Goal: Information Seeking & Learning: Find specific fact

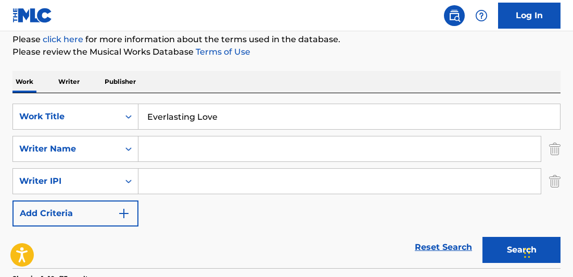
click at [226, 118] on input "Everlasting Love" at bounding box center [349, 116] width 422 height 25
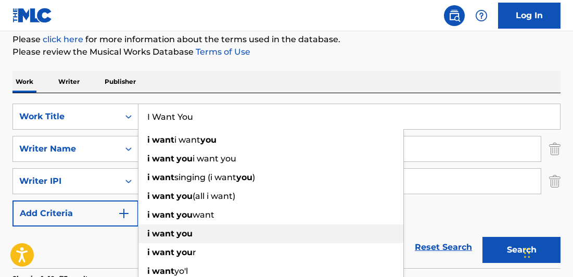
click at [203, 234] on div "i want you" at bounding box center [270, 233] width 265 height 19
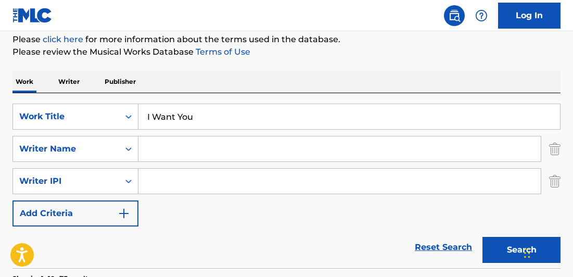
type input "i want you"
click at [181, 156] on input "Search Form" at bounding box center [339, 148] width 402 height 25
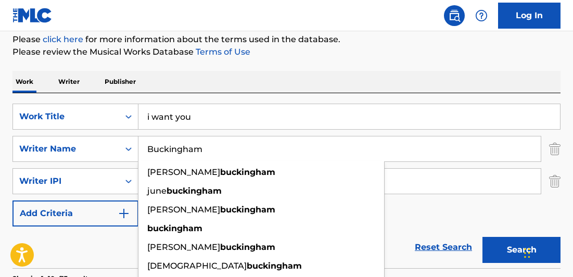
type input "Buckingham"
click at [417, 216] on div "SearchWithCriteriab9053f76-b819-4ad7-94fa-be992aec75ad Work Title i want you Se…" at bounding box center [286, 165] width 548 height 123
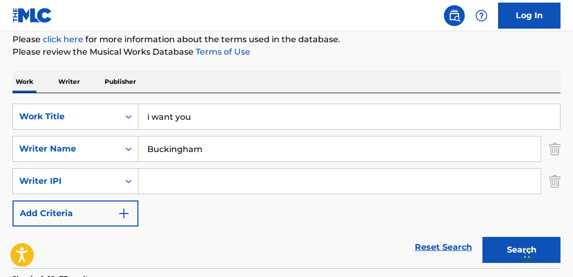
click at [501, 252] on button "Search" at bounding box center [522, 250] width 78 height 26
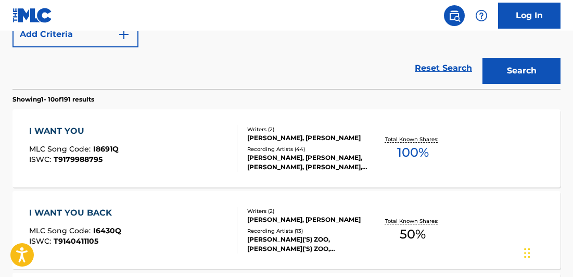
scroll to position [323, 0]
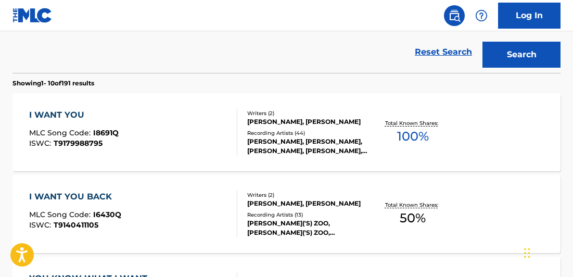
click at [61, 115] on div "I WANT YOU" at bounding box center [74, 115] width 90 height 12
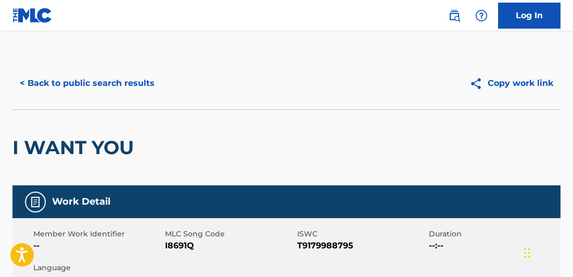
click at [116, 87] on button "< Back to public search results" at bounding box center [86, 83] width 149 height 26
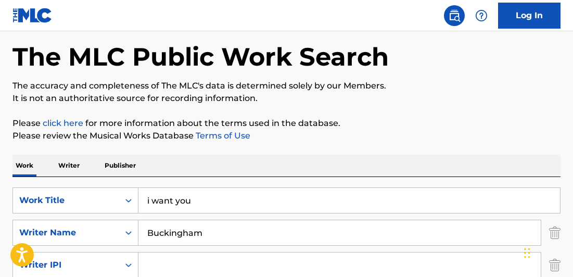
scroll to position [41, 0]
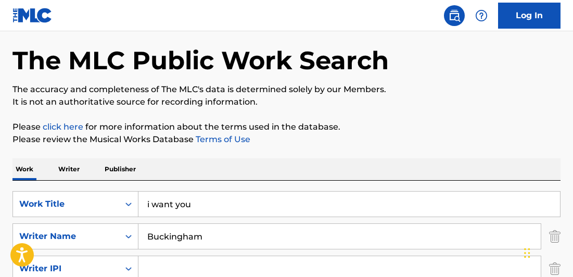
click at [213, 209] on input "i want you" at bounding box center [349, 204] width 422 height 25
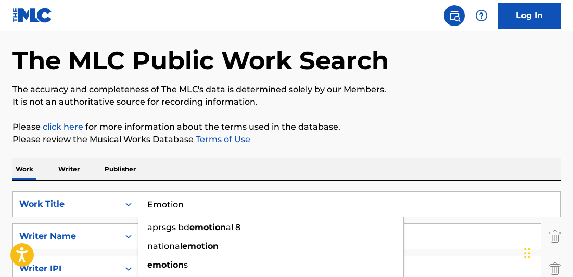
type input "Emotion"
click at [324, 169] on div "Work Writer Publisher" at bounding box center [286, 169] width 548 height 22
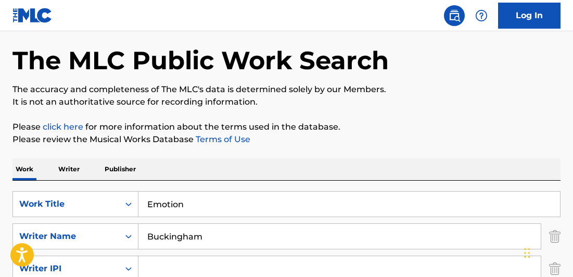
click at [212, 243] on input "Buckingham" at bounding box center [339, 236] width 402 height 25
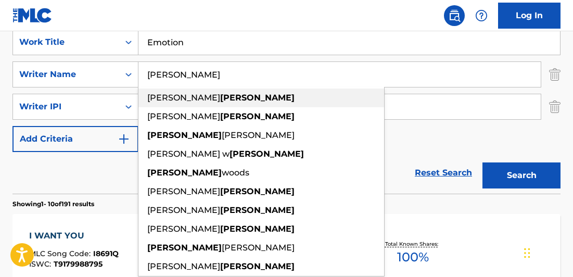
scroll to position [292, 0]
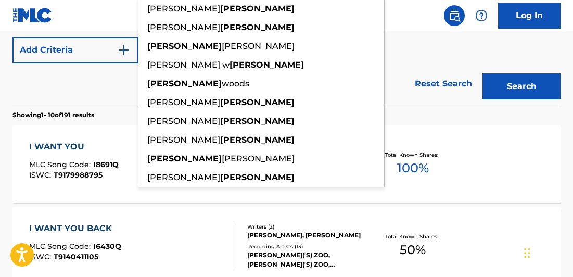
type input "[PERSON_NAME]"
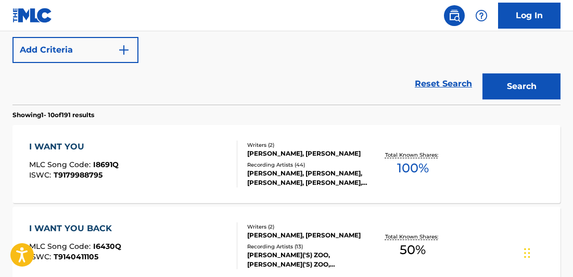
click at [440, 53] on div "SearchWithCriteriab9053f76-b819-4ad7-94fa-be992aec75ad Work Title Emotion Searc…" at bounding box center [286, 1] width 548 height 123
click at [545, 18] on link "Log In" at bounding box center [529, 16] width 62 height 26
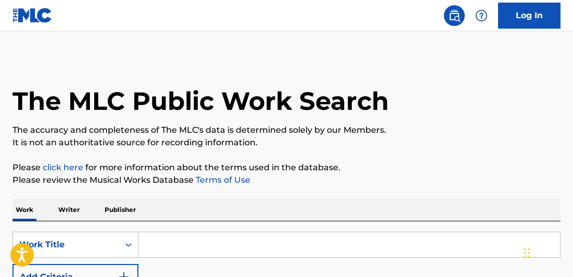
click at [202, 250] on input "Search Form" at bounding box center [349, 244] width 422 height 25
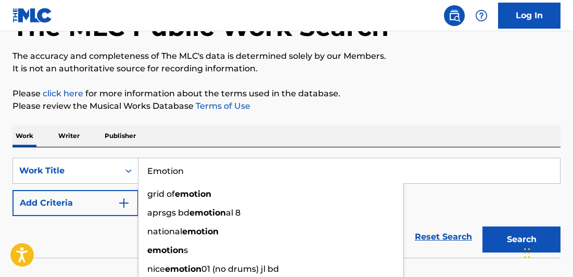
scroll to position [81, 0]
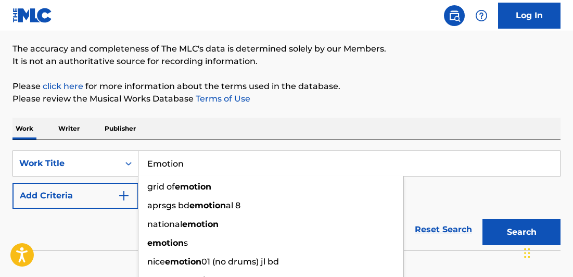
type input "Emotion"
click at [42, 194] on button "Add Criteria" at bounding box center [75, 196] width 126 height 26
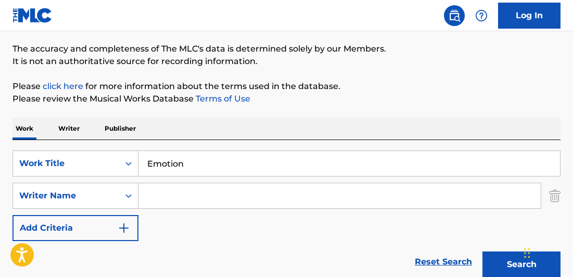
click at [178, 200] on input "Search Form" at bounding box center [339, 195] width 402 height 25
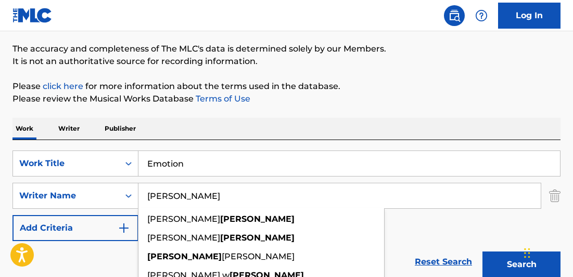
type input "[PERSON_NAME]"
click at [390, 93] on p "Please review the Musical Works Database Terms of Use" at bounding box center [286, 99] width 548 height 12
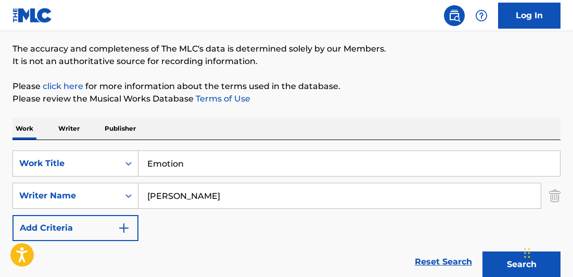
click at [493, 264] on button "Search" at bounding box center [522, 264] width 78 height 26
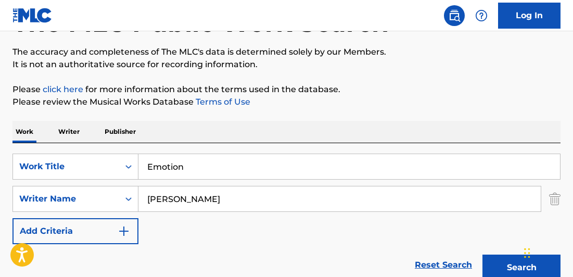
scroll to position [84, 0]
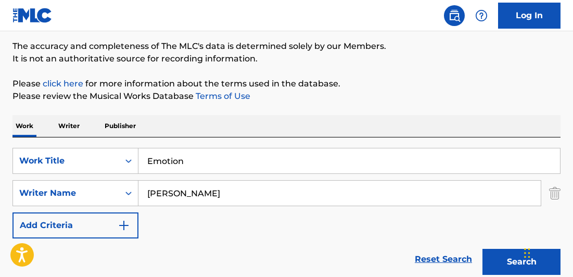
click at [208, 166] on input "Emotion" at bounding box center [349, 160] width 422 height 25
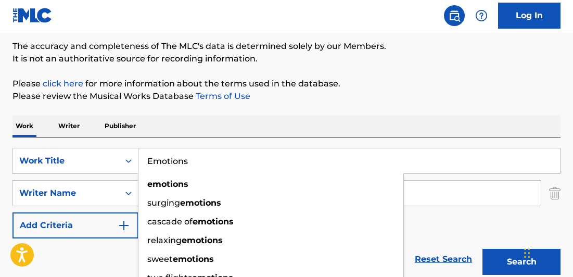
type input "Emotions"
click at [354, 82] on p "Please click here for more information about the terms used in the database." at bounding box center [286, 84] width 548 height 12
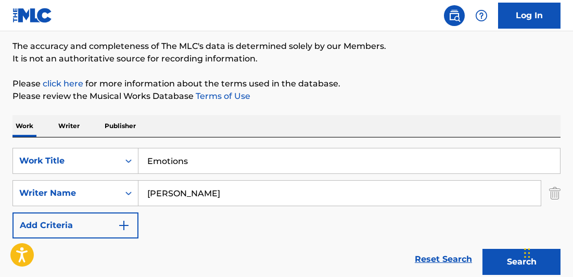
click at [488, 262] on button "Search" at bounding box center [522, 262] width 78 height 26
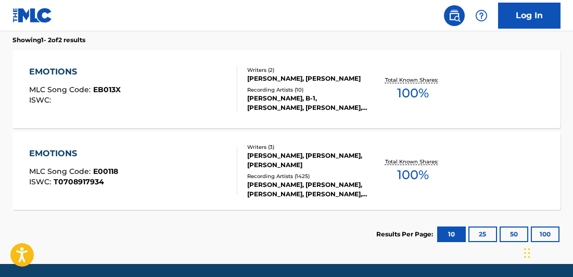
scroll to position [339, 0]
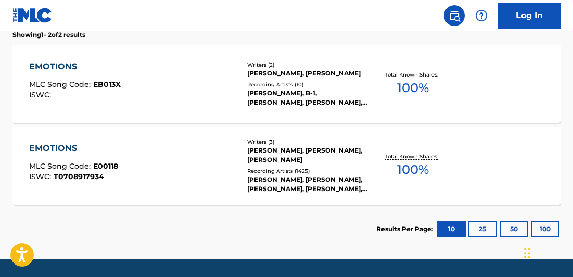
click at [56, 146] on div "EMOTIONS" at bounding box center [73, 148] width 89 height 12
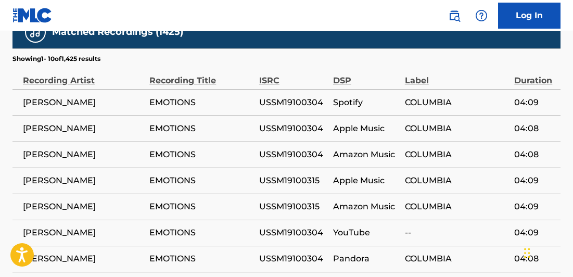
scroll to position [1204, 0]
